Goal: Information Seeking & Learning: Understand process/instructions

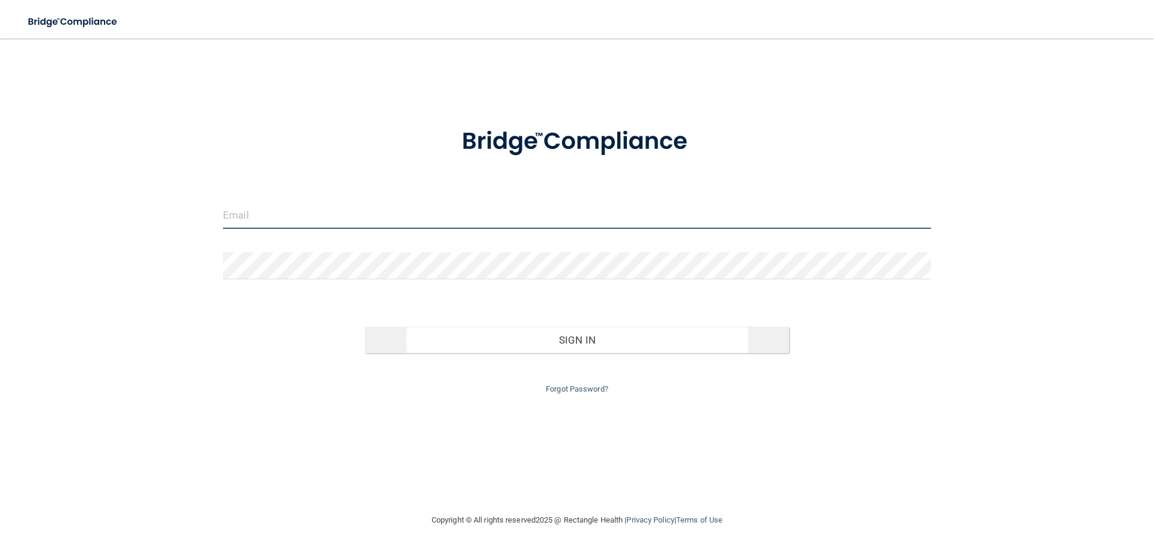
type input "[EMAIL_ADDRESS][DOMAIN_NAME]"
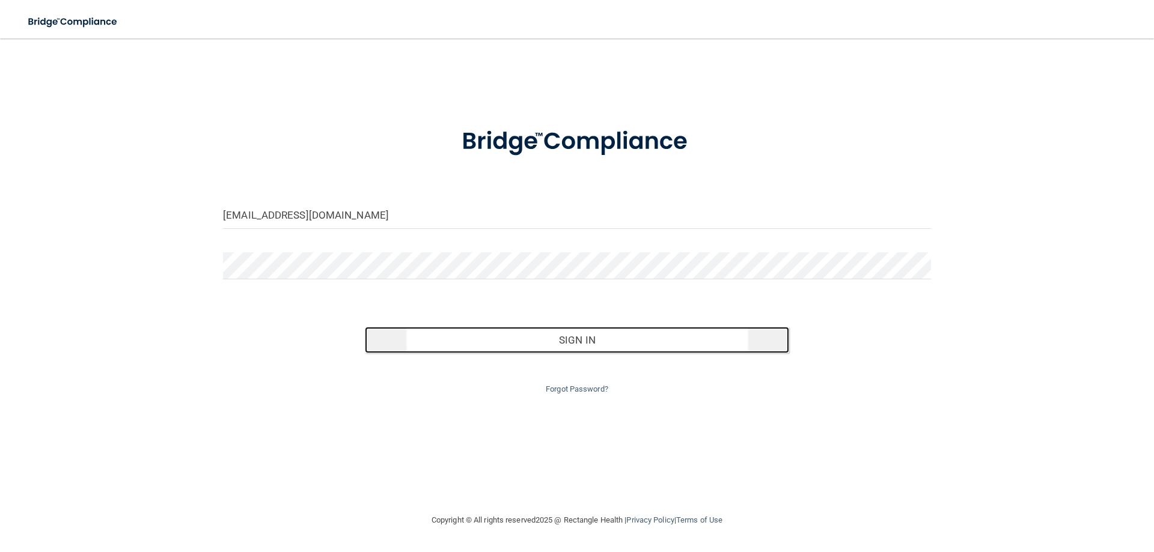
click at [561, 344] on button "Sign In" at bounding box center [577, 340] width 425 height 26
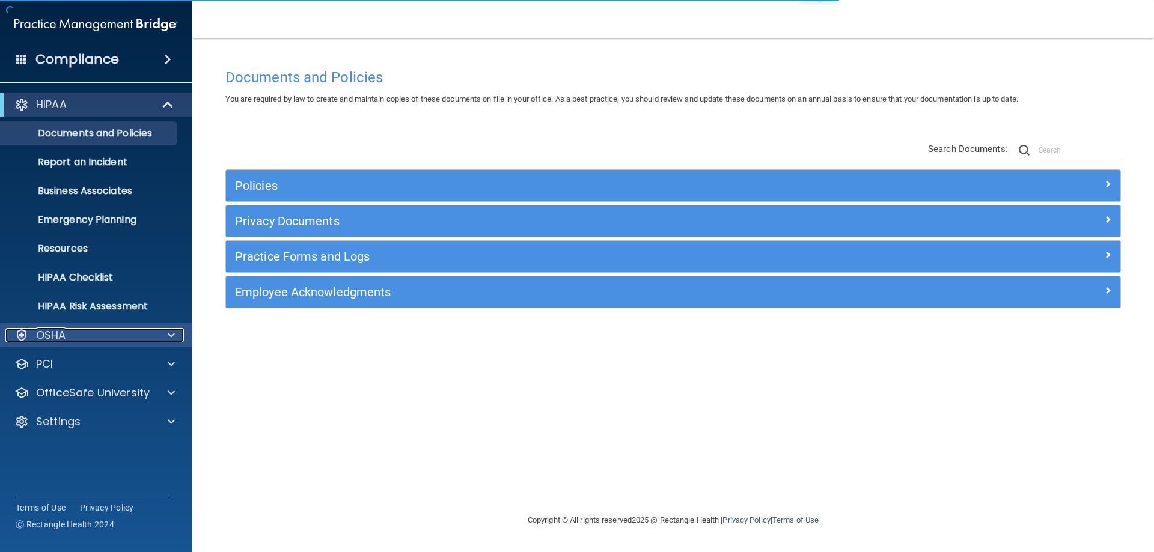
click at [156, 335] on div at bounding box center [169, 335] width 30 height 14
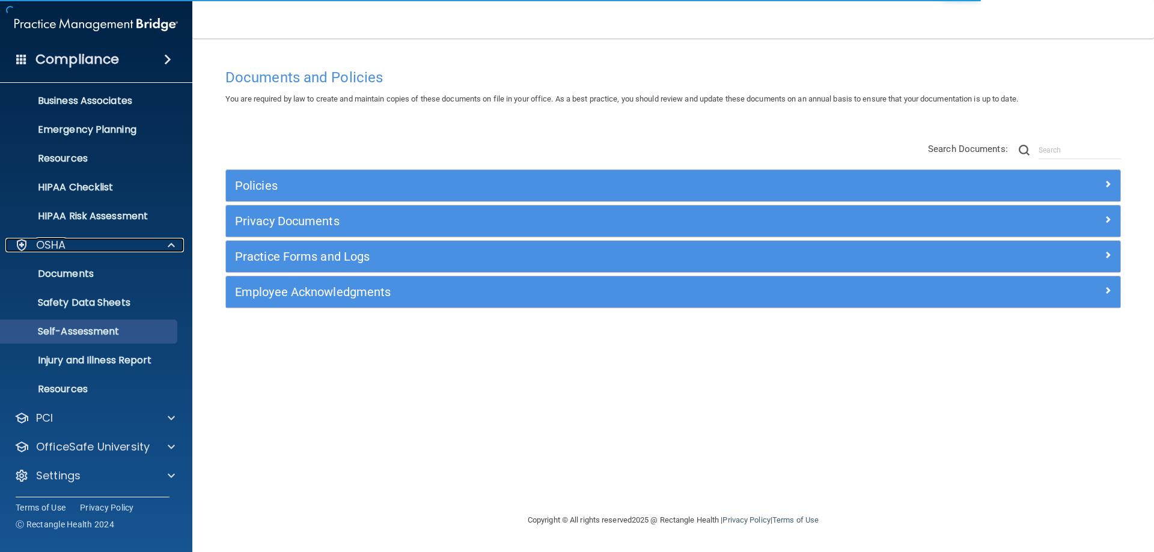
scroll to position [91, 0]
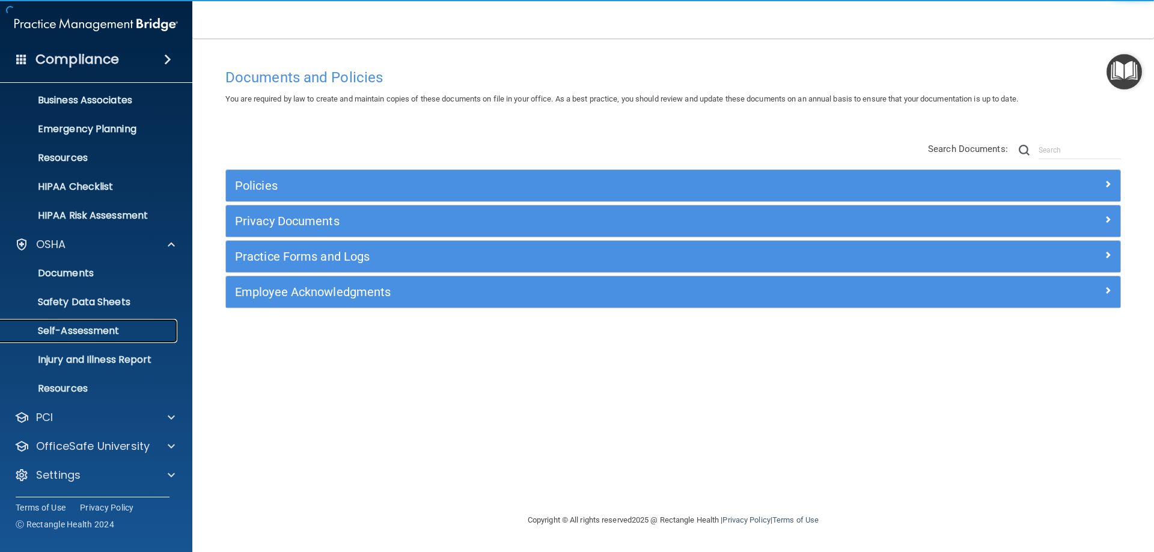
click at [138, 339] on link "Self-Assessment" at bounding box center [82, 331] width 189 height 24
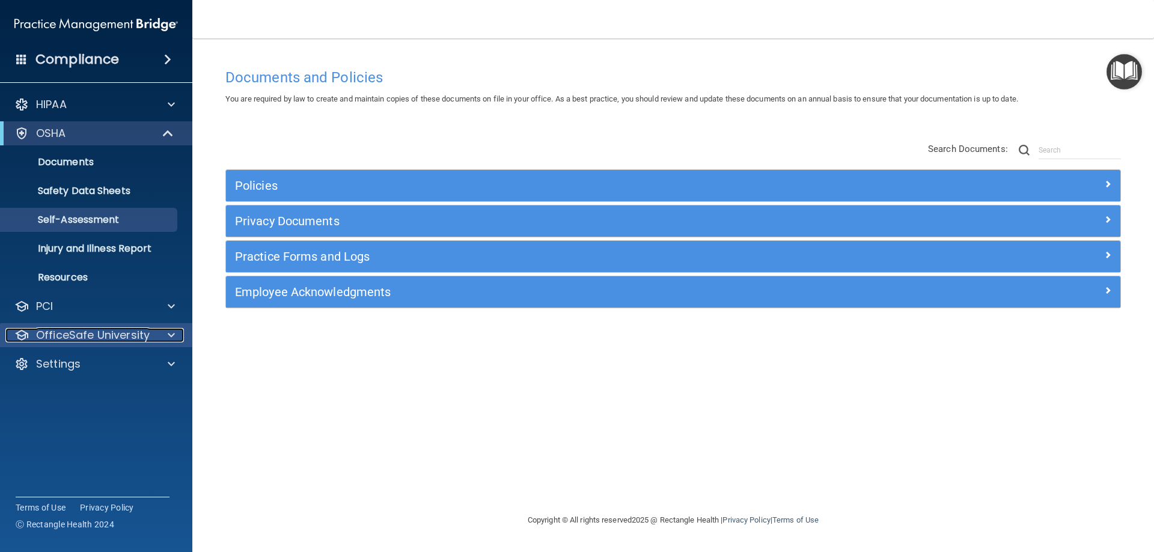
click at [143, 332] on p "OfficeSafe University" at bounding box center [93, 335] width 114 height 14
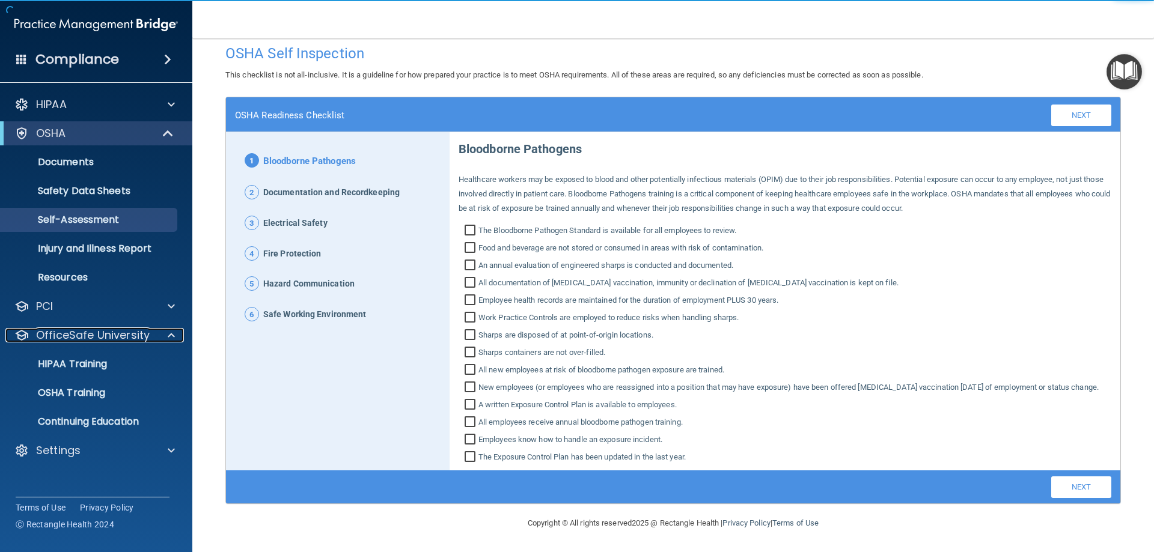
scroll to position [26, 0]
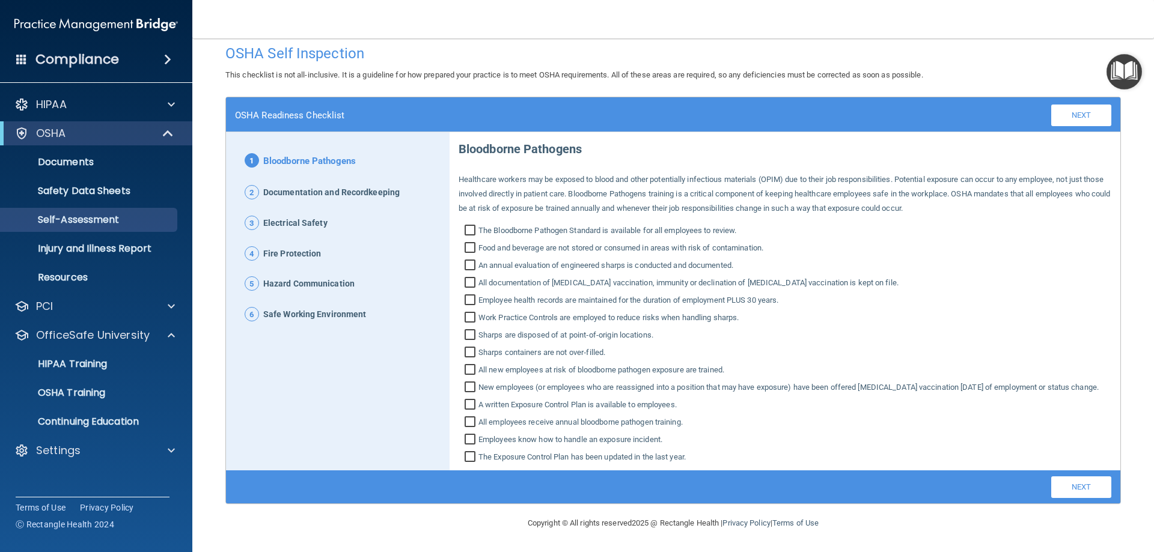
click at [356, 186] on span "Documentation and Recordkeeping" at bounding box center [331, 193] width 136 height 16
click at [353, 185] on span "Documentation and Recordkeeping" at bounding box center [331, 193] width 136 height 16
click at [145, 309] on div "PCI" at bounding box center [79, 306] width 149 height 14
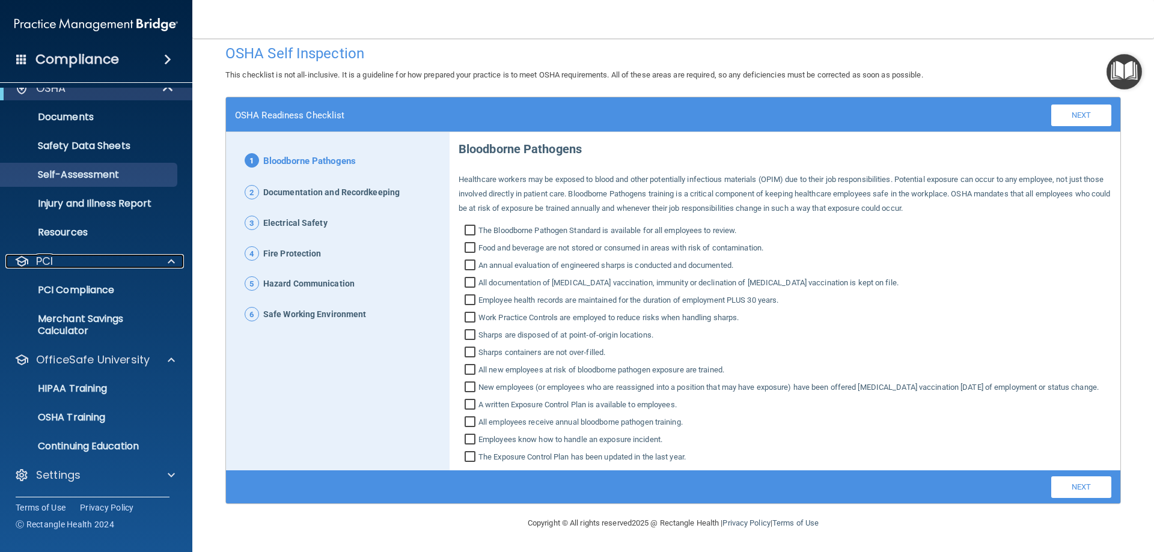
scroll to position [0, 0]
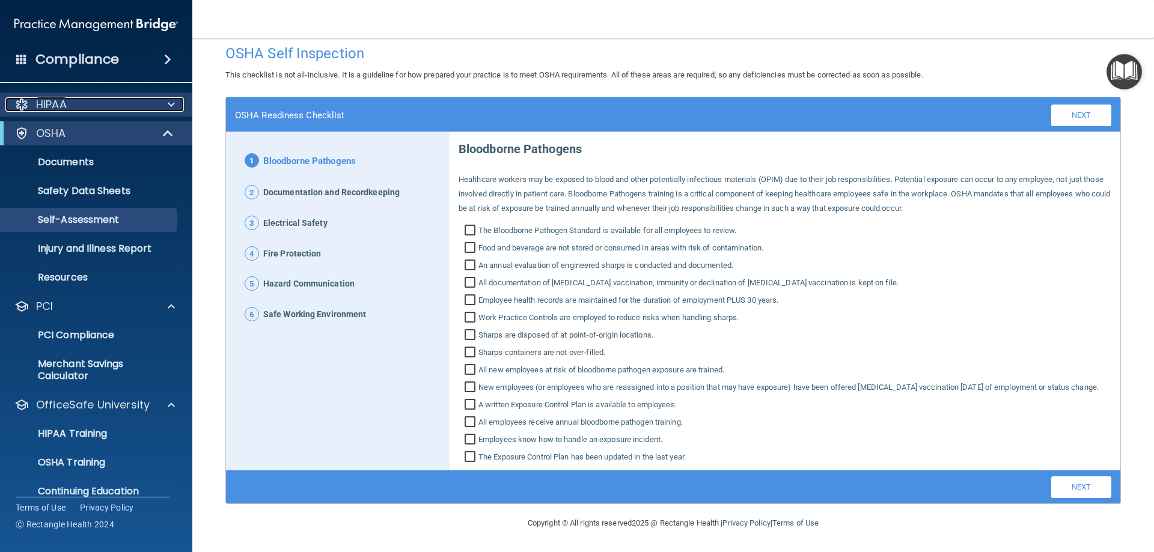
click at [84, 110] on div "HIPAA" at bounding box center [79, 104] width 149 height 14
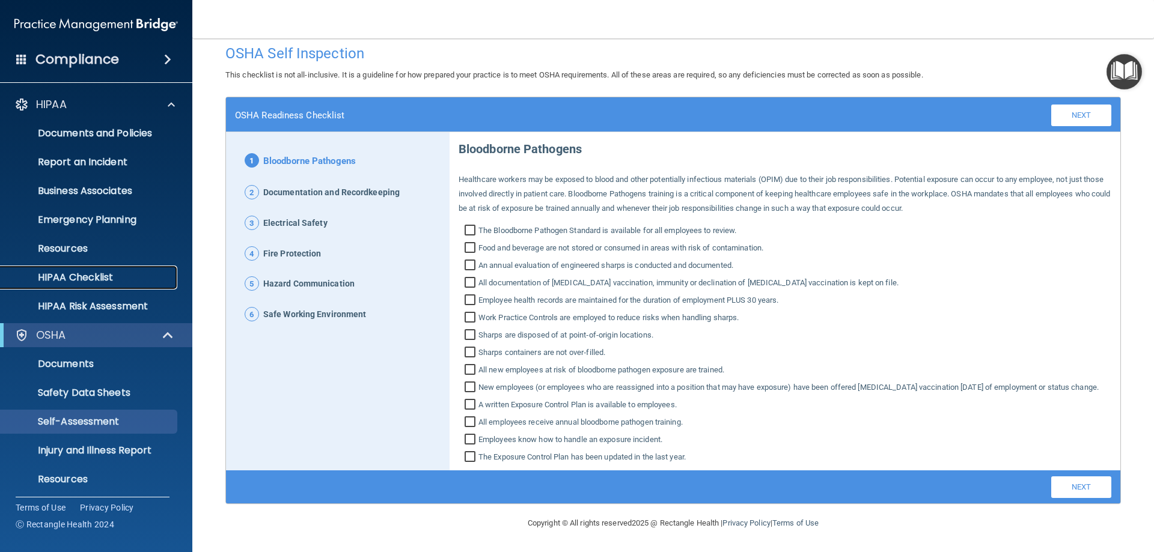
click at [82, 277] on p "HIPAA Checklist" at bounding box center [90, 278] width 164 height 12
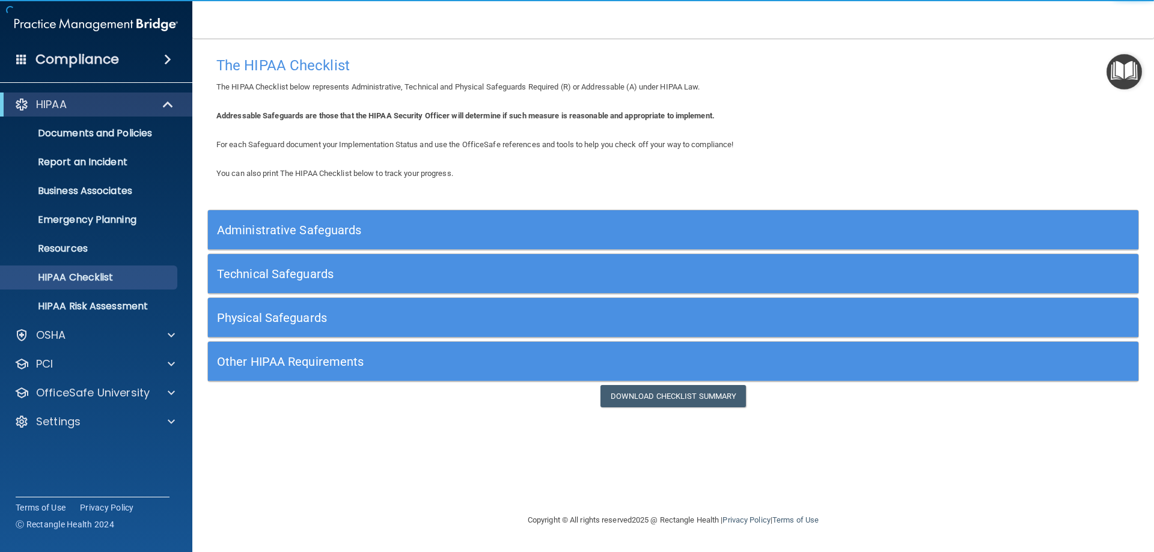
click at [516, 230] on h5 "Administrative Safeguards" at bounding box center [557, 230] width 680 height 13
